Goal: Information Seeking & Learning: Understand process/instructions

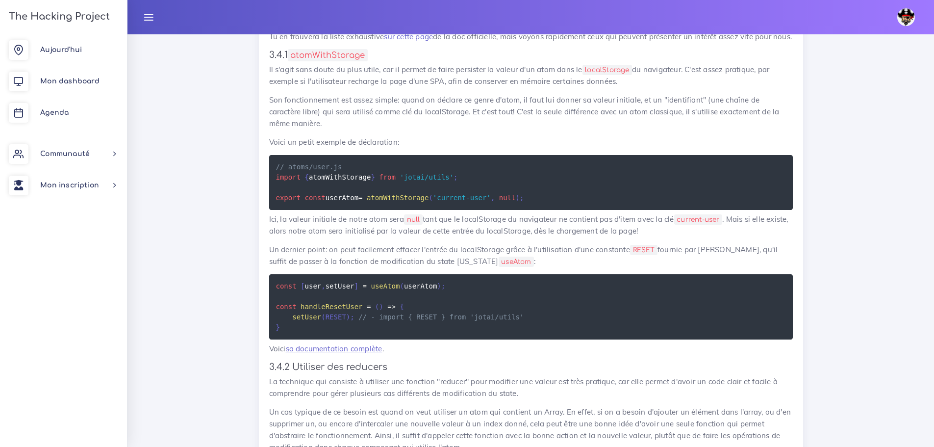
click at [589, 75] on code "localStorage" at bounding box center [608, 70] width 50 height 10
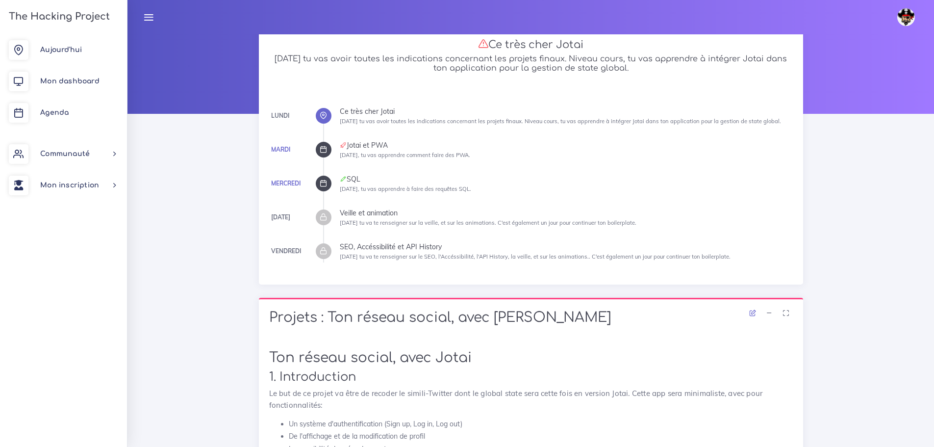
scroll to position [49, 0]
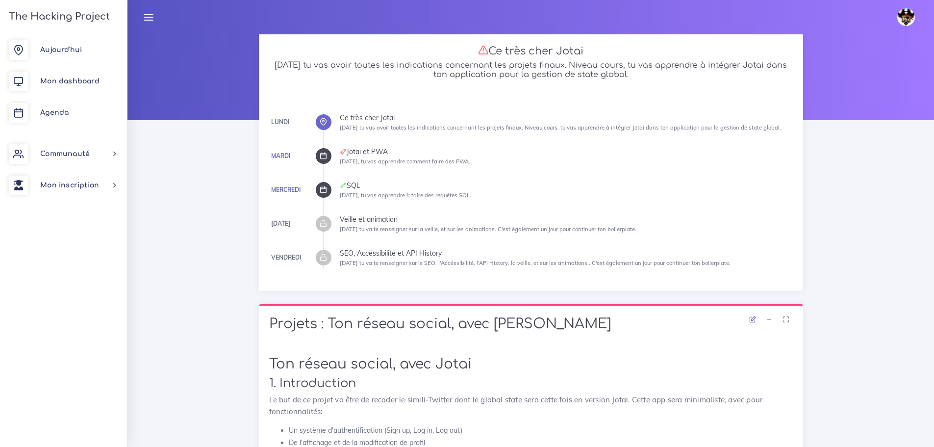
click at [328, 155] on div at bounding box center [324, 156] width 16 height 16
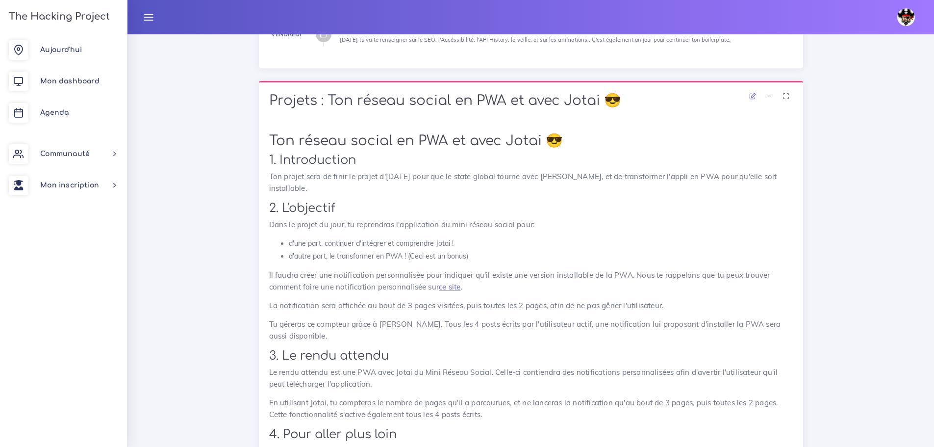
scroll to position [294, 0]
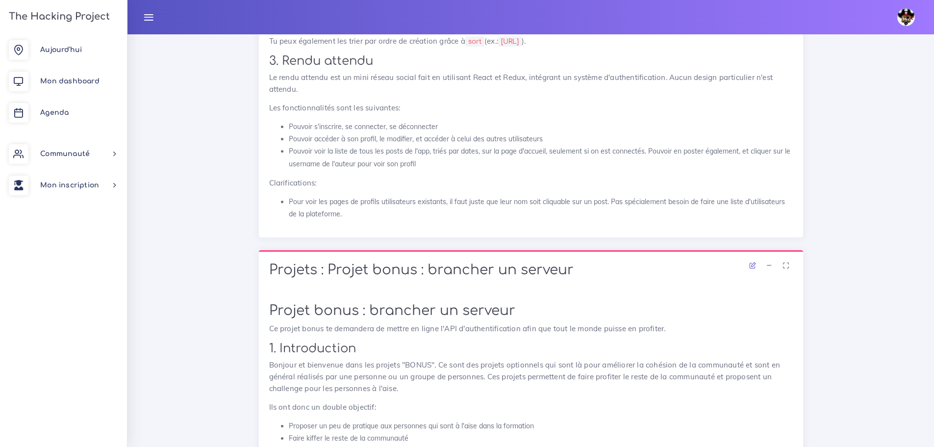
scroll to position [1521, 0]
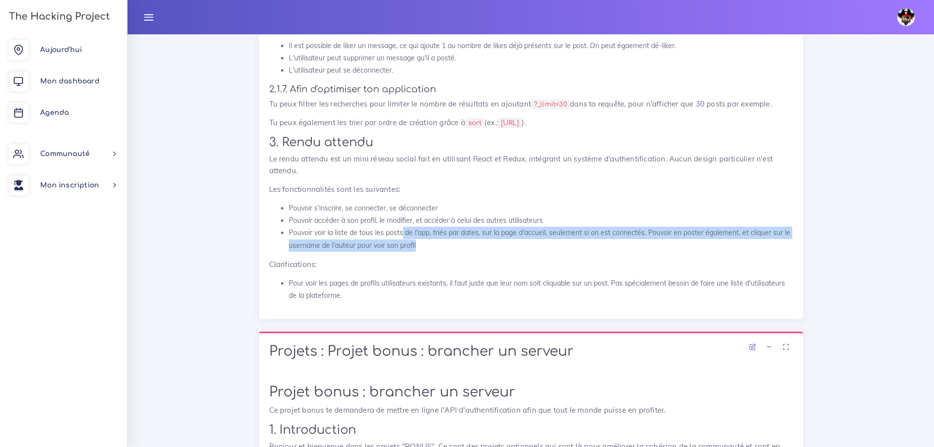
drag, startPoint x: 434, startPoint y: 253, endPoint x: 402, endPoint y: 244, distance: 32.6
click at [402, 244] on li "Pouvoir voir la liste de tous les posts de l'app, triés par dates, sur la page …" at bounding box center [541, 239] width 504 height 25
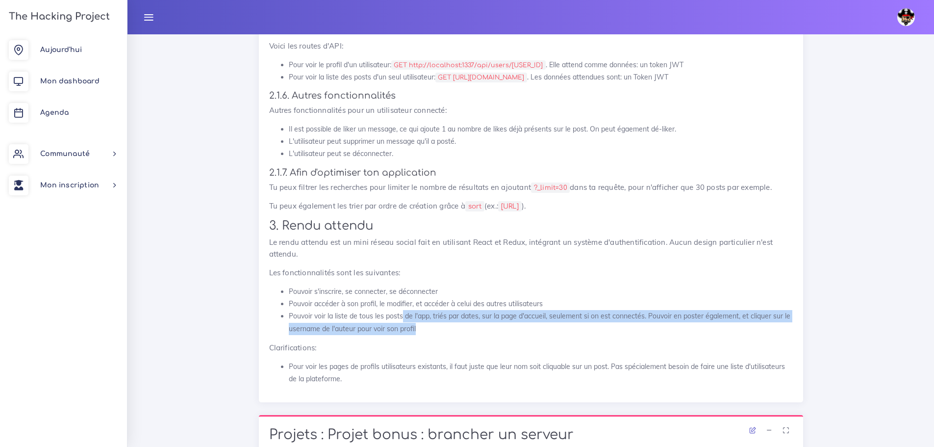
scroll to position [1423, 0]
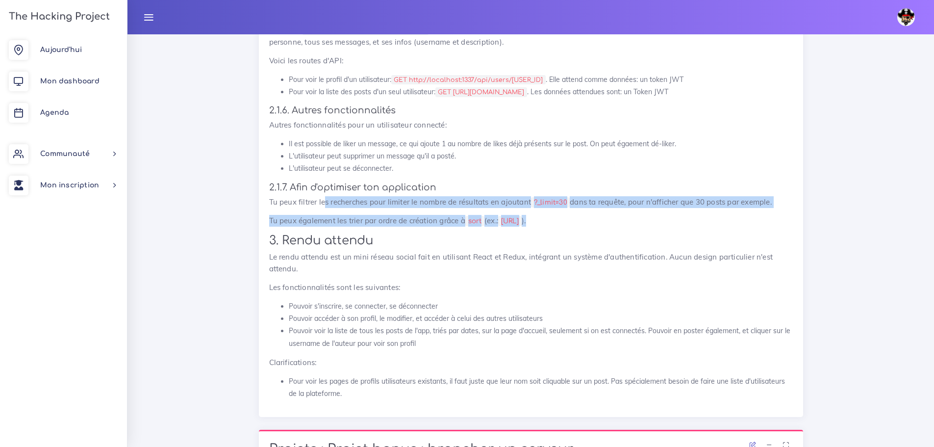
drag, startPoint x: 744, startPoint y: 227, endPoint x: 326, endPoint y: 212, distance: 418.2
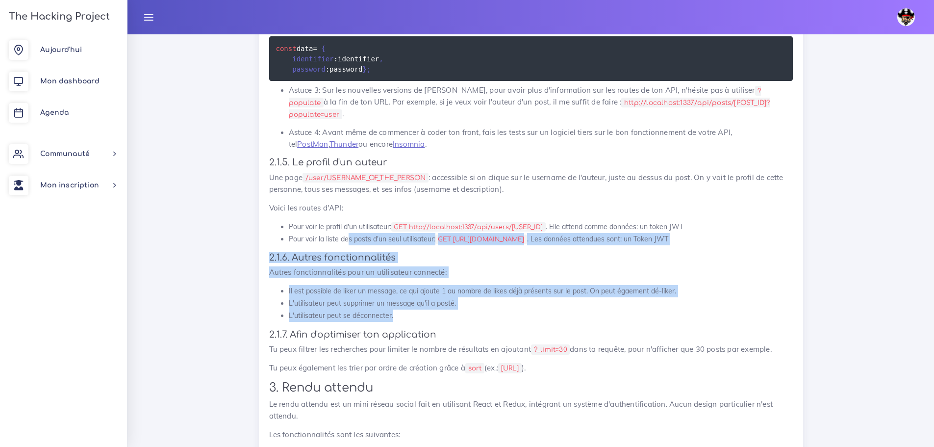
scroll to position [1226, 0]
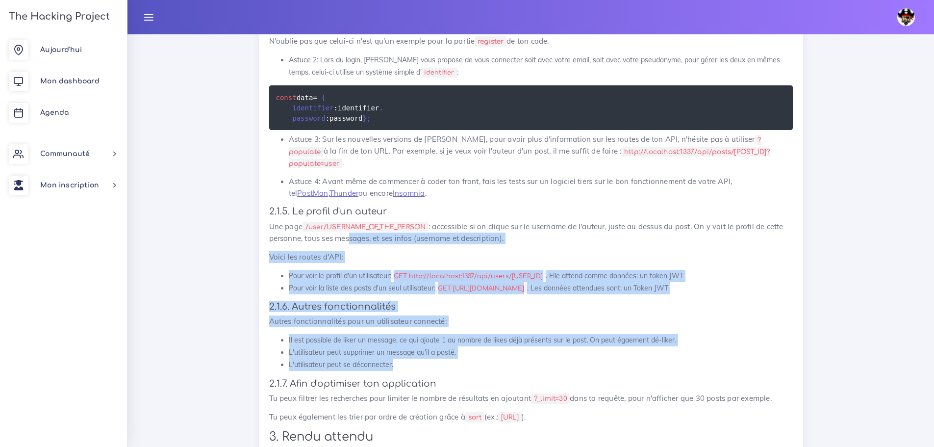
drag, startPoint x: 405, startPoint y: 279, endPoint x: 350, endPoint y: 253, distance: 60.6
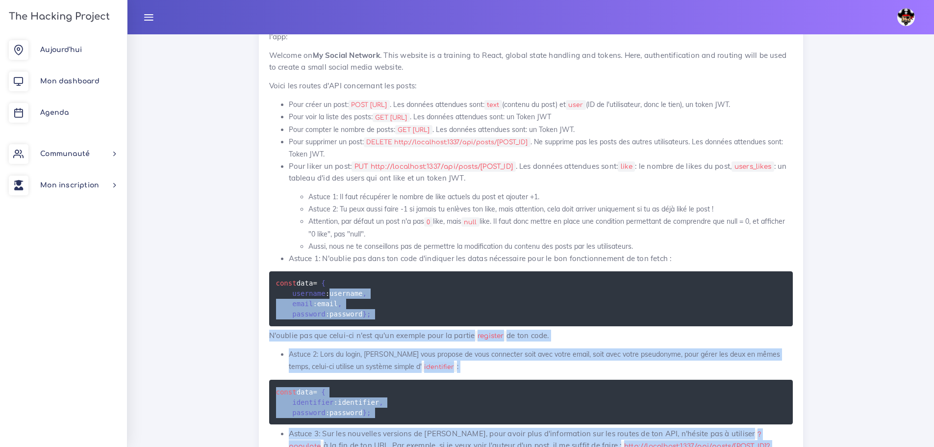
scroll to position [883, 0]
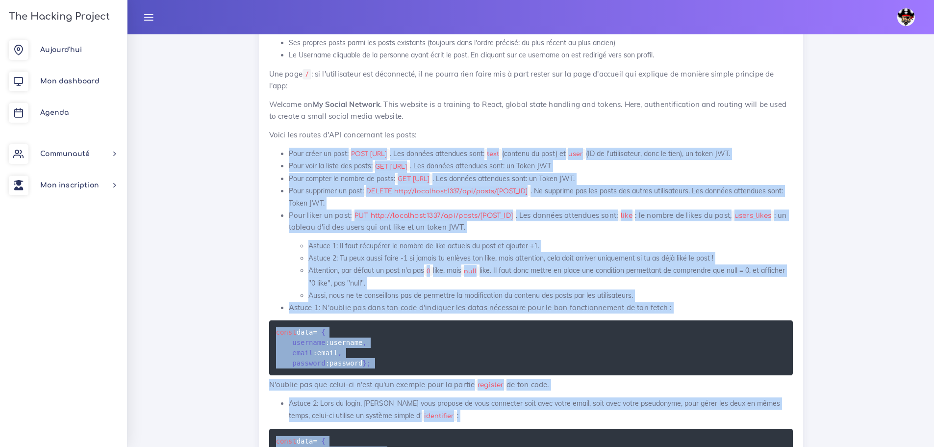
drag, startPoint x: 396, startPoint y: 352, endPoint x: 290, endPoint y: 140, distance: 237.1
click at [290, 140] on div "Un mini réseau social 1. Introduction Pour les deux prochains jours, tu vas met…" at bounding box center [531, 232] width 524 height 1414
copy div "Lore ipsum do sita: CONS adip://elitseddo:8947/eiu/tempo . Inc utlabor etdolore…"
